Goal: Transaction & Acquisition: Subscribe to service/newsletter

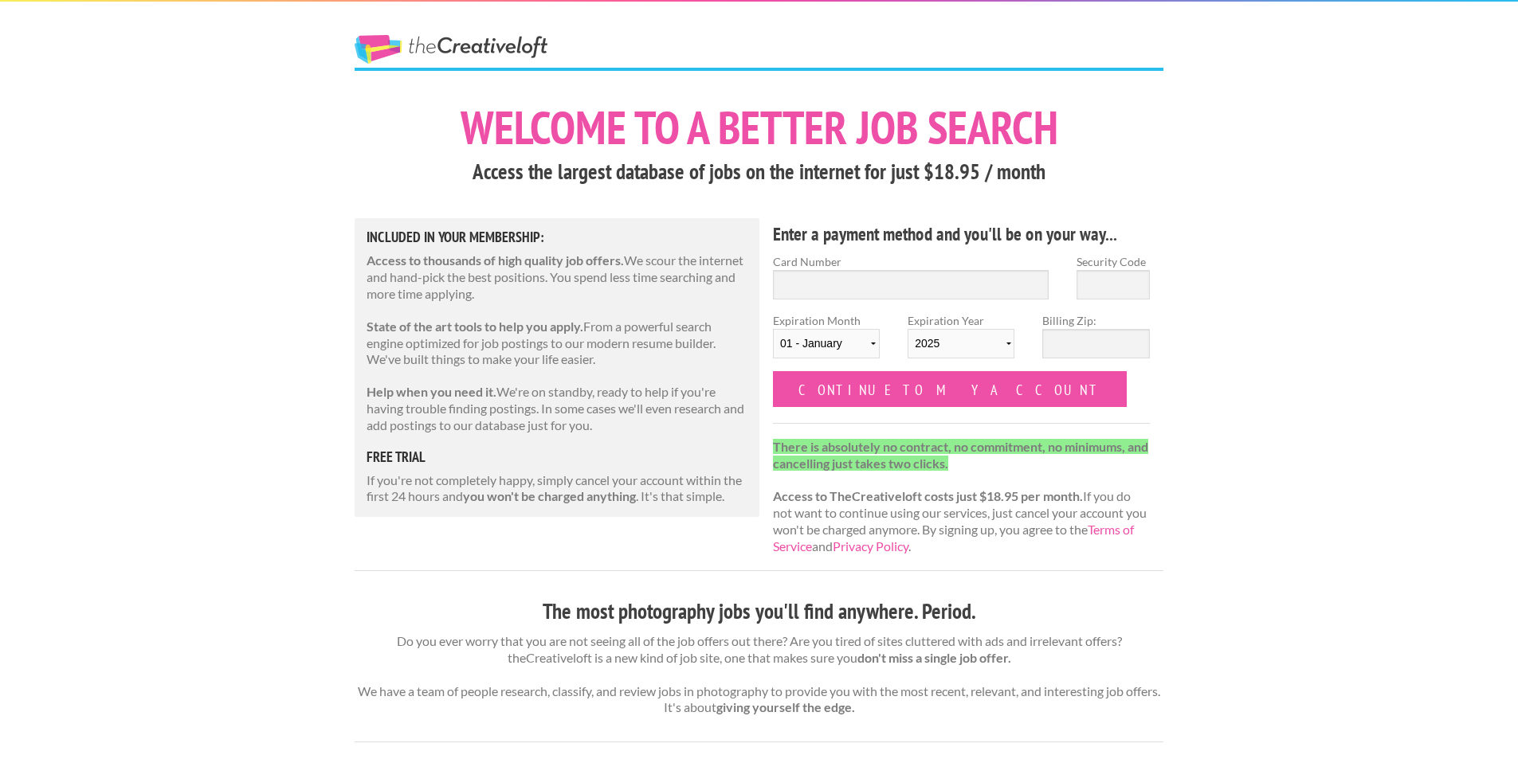
click at [502, 41] on link "The Creative Loft" at bounding box center [451, 49] width 193 height 29
click at [502, 42] on link "The Creative Loft" at bounding box center [451, 49] width 193 height 29
click at [876, 133] on h1 "Welcome to a better job search" at bounding box center [759, 127] width 809 height 46
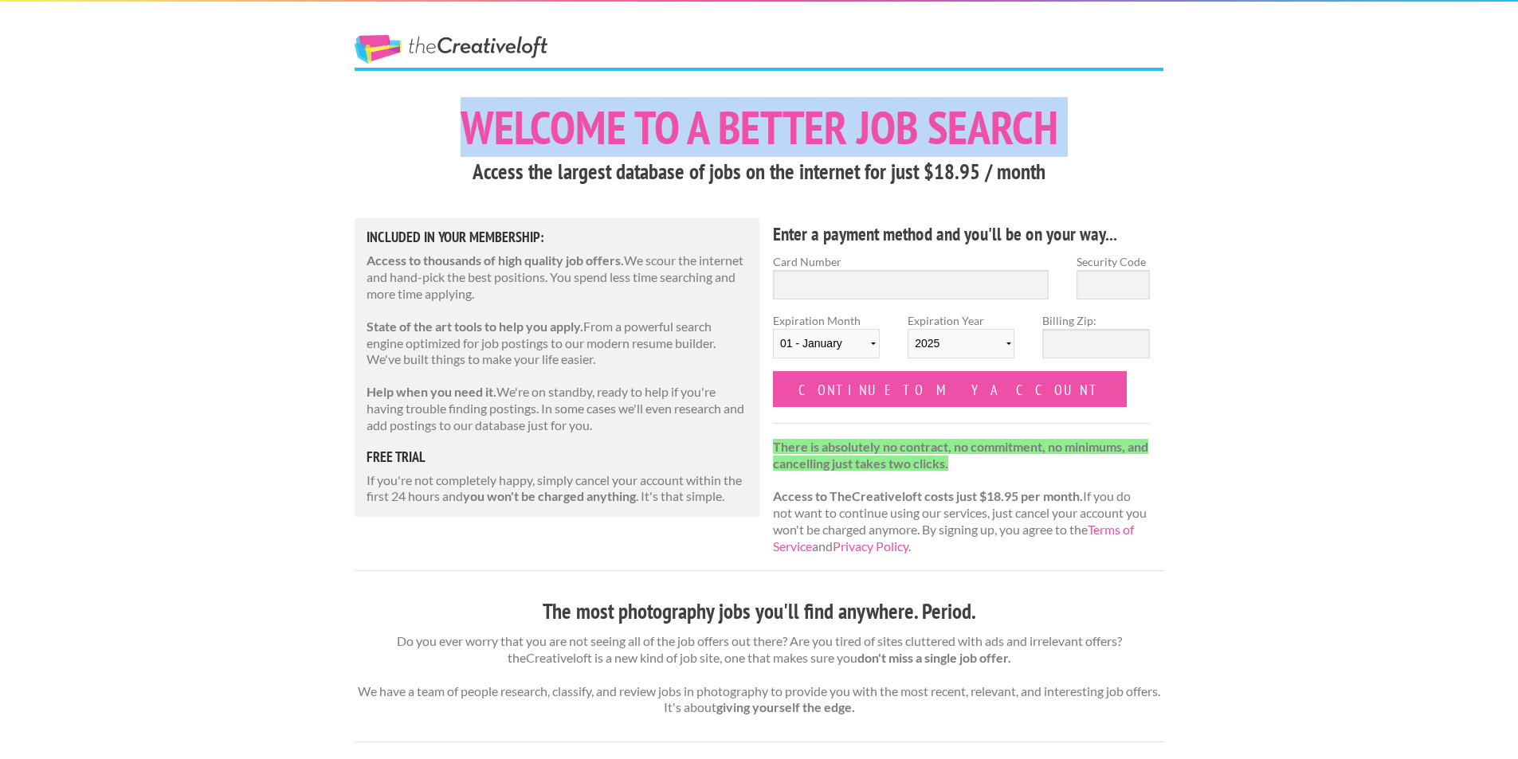
click at [876, 133] on h1 "Welcome to a better job search" at bounding box center [759, 127] width 809 height 46
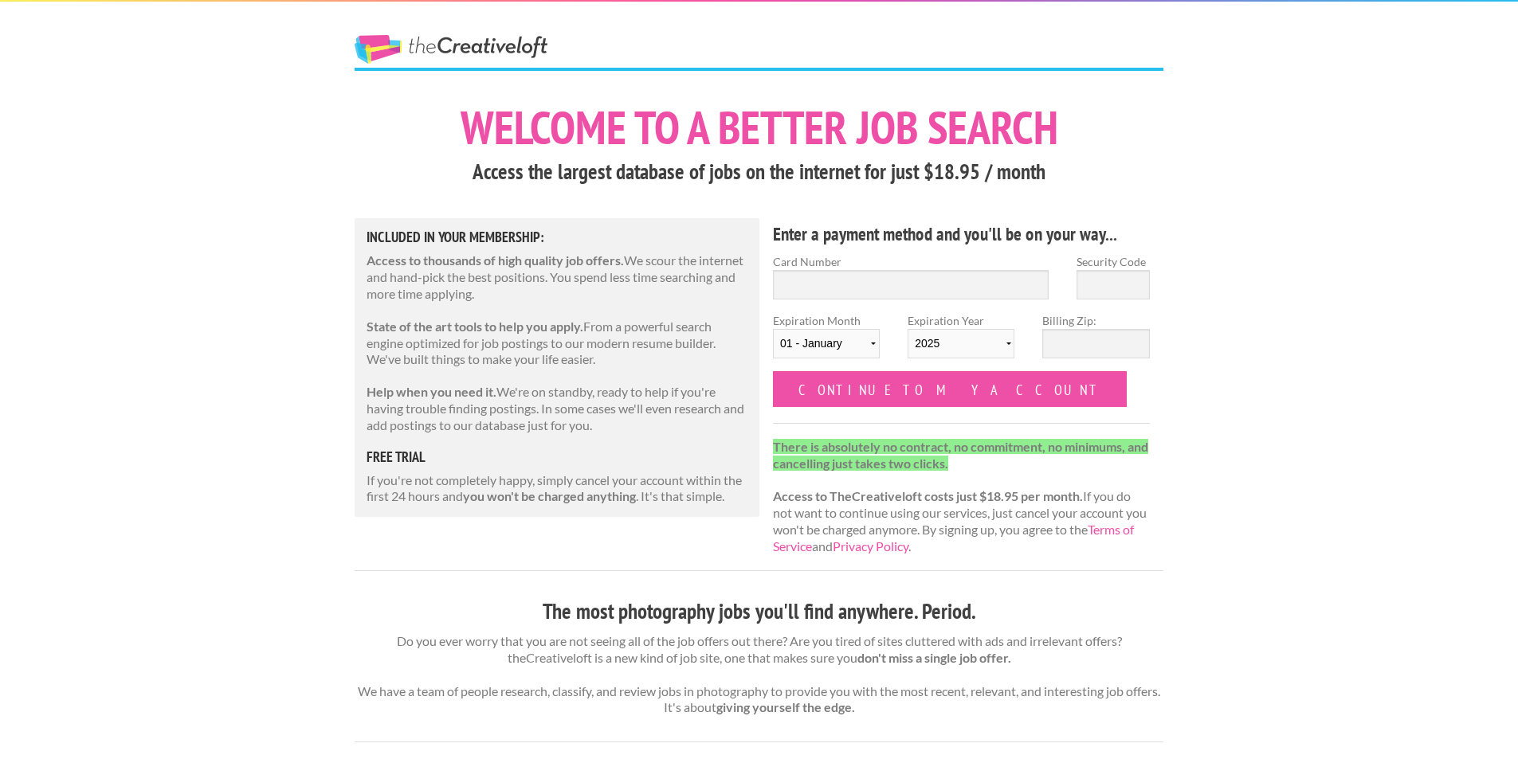
click at [695, 493] on p "If you're not completely happy, simply cancel your account within the first 24 …" at bounding box center [556, 488] width 381 height 33
click at [442, 22] on div "The Creative Loft" at bounding box center [480, 35] width 279 height 66
click at [430, 60] on link "The Creative Loft" at bounding box center [451, 49] width 193 height 29
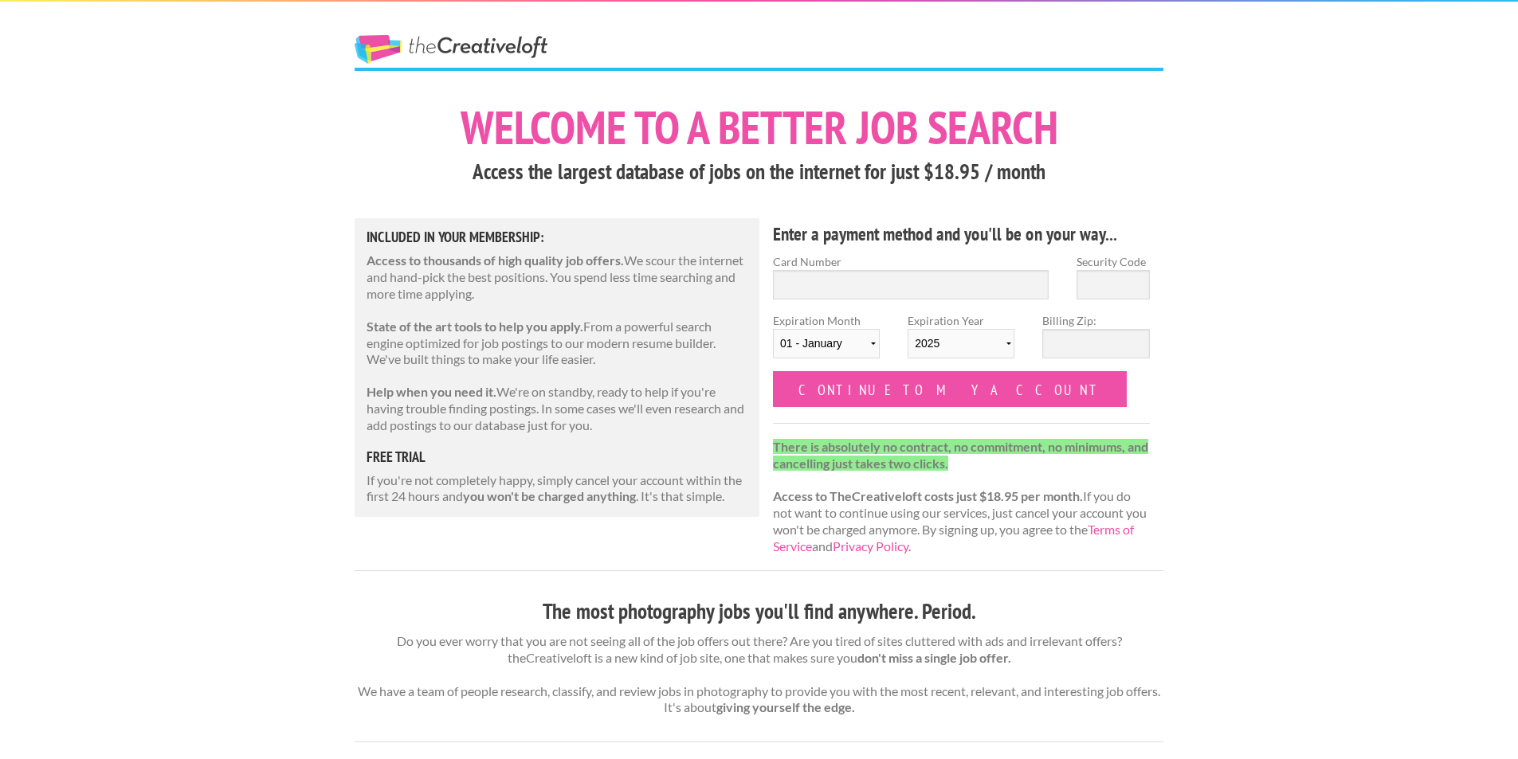
click at [430, 60] on link "The Creative Loft" at bounding box center [451, 49] width 193 height 29
